Goal: Check status: Check status

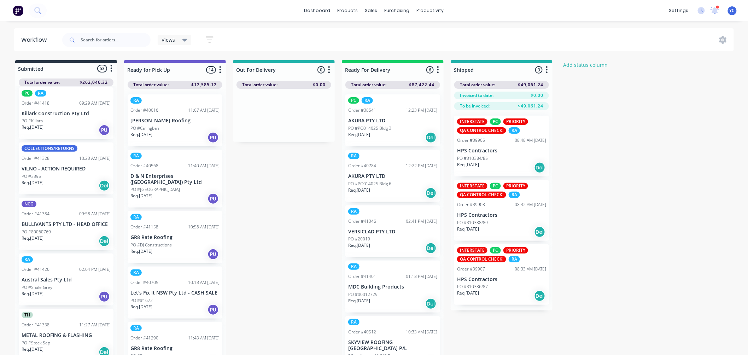
scroll to position [235, 0]
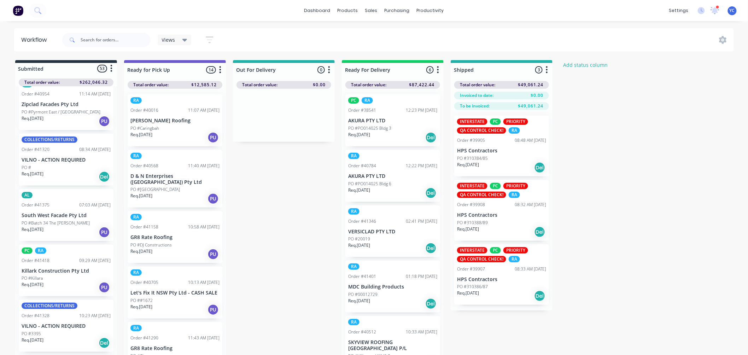
click at [59, 169] on div "PO #" at bounding box center [66, 167] width 89 height 6
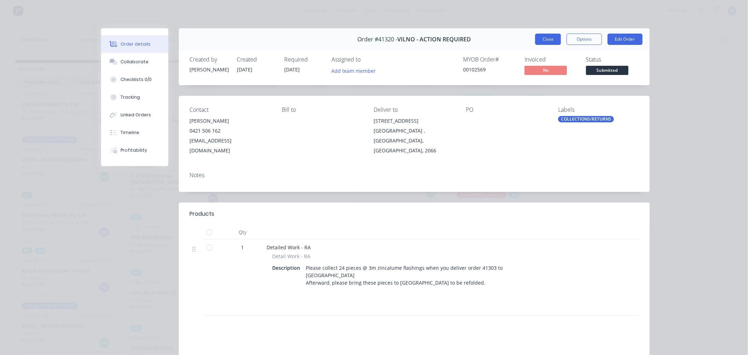
click at [539, 39] on button "Close" at bounding box center [548, 39] width 26 height 11
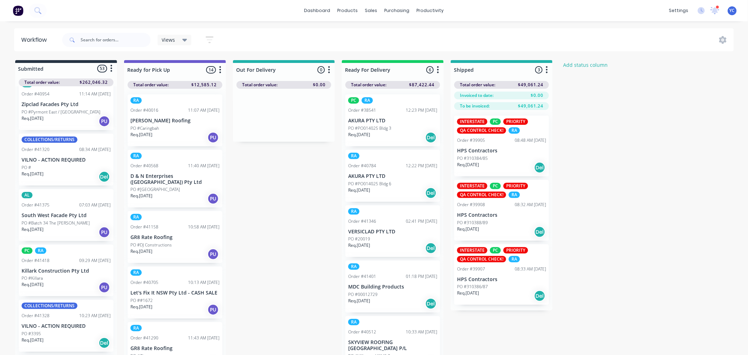
click at [68, 332] on div "PO #3395" at bounding box center [66, 333] width 89 height 6
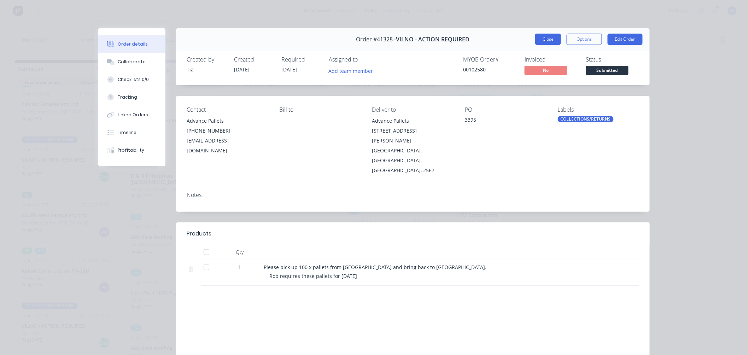
click at [542, 39] on button "Close" at bounding box center [548, 39] width 26 height 11
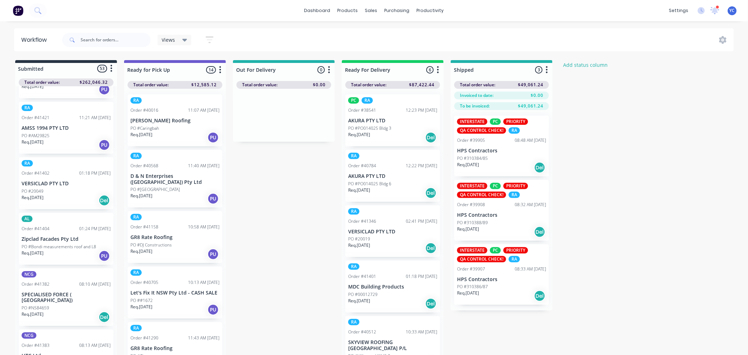
scroll to position [981, 0]
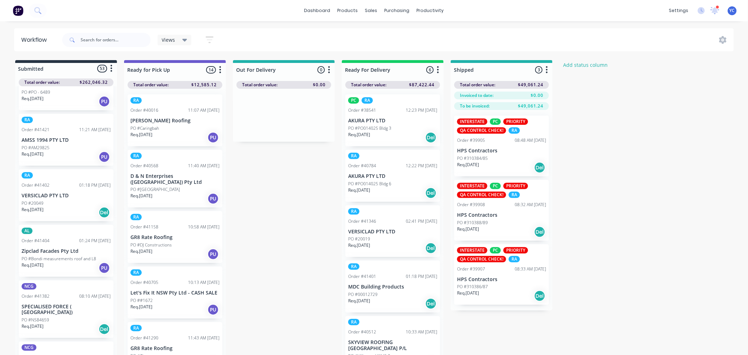
click at [57, 323] on div "Req. [DATE] Del" at bounding box center [66, 329] width 89 height 12
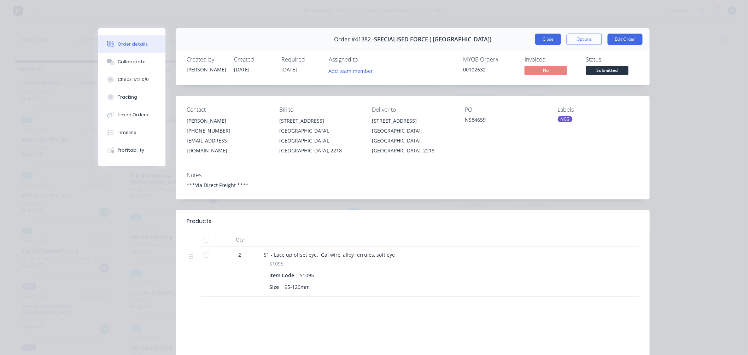
click at [545, 41] on button "Close" at bounding box center [548, 39] width 26 height 11
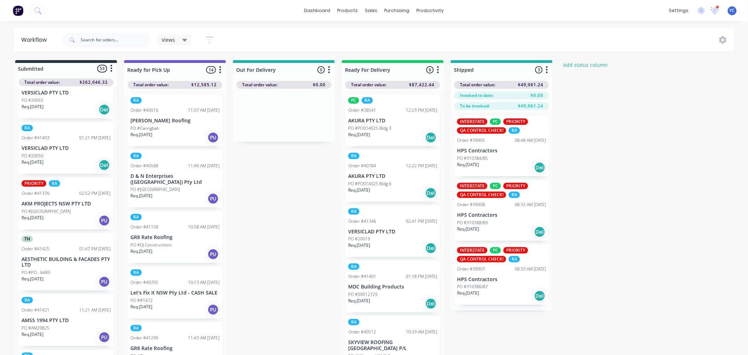
scroll to position [785, 0]
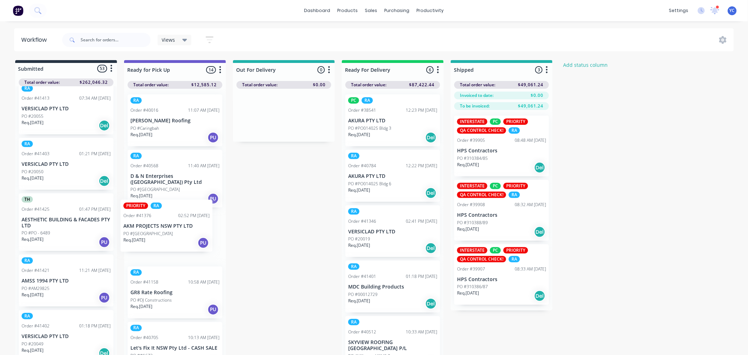
drag, startPoint x: 59, startPoint y: 223, endPoint x: 164, endPoint y: 231, distance: 105.2
click at [164, 231] on div "Submitted 53 Status colour #273444 hex #273444 Save Cancel Summaries Total orde…" at bounding box center [379, 209] width 768 height 299
